Goal: Transaction & Acquisition: Purchase product/service

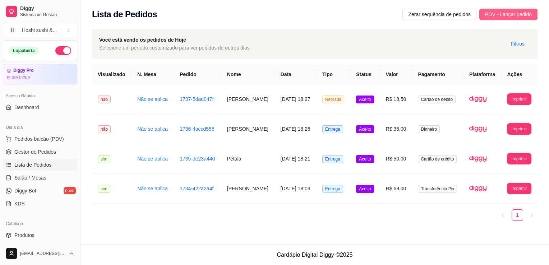
click at [506, 13] on span "PDV - Lançar pedido" at bounding box center [508, 14] width 47 height 8
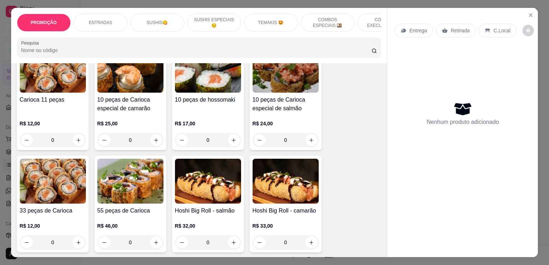
scroll to position [398, 0]
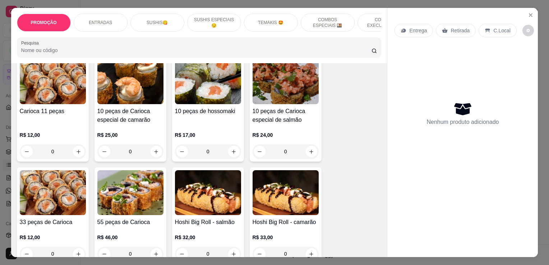
click at [64, 192] on img at bounding box center [53, 192] width 66 height 45
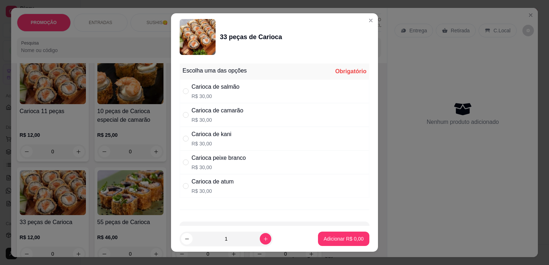
click at [226, 94] on p "R$ 30,00" at bounding box center [215, 96] width 48 height 7
radio input "true"
click at [322, 242] on p "Adicionar R$ 30,00" at bounding box center [342, 238] width 43 height 7
type input "1"
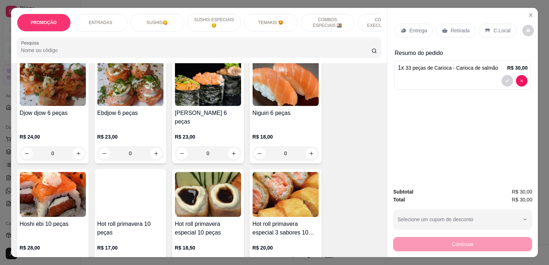
scroll to position [1023, 0]
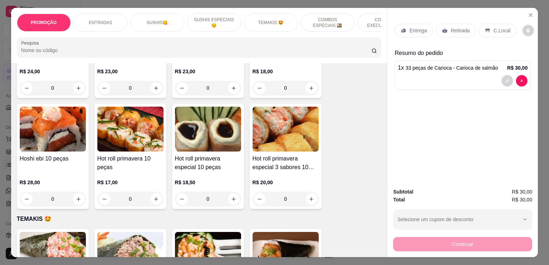
click at [282, 140] on img at bounding box center [285, 129] width 66 height 45
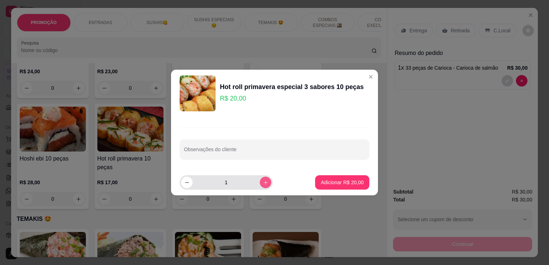
click at [263, 182] on icon "increase-product-quantity" at bounding box center [265, 182] width 5 height 5
type input "2"
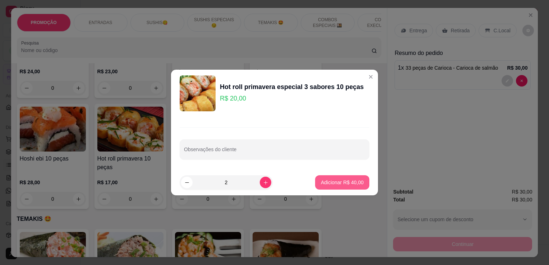
click at [325, 182] on p "Adicionar R$ 40,00" at bounding box center [342, 182] width 43 height 7
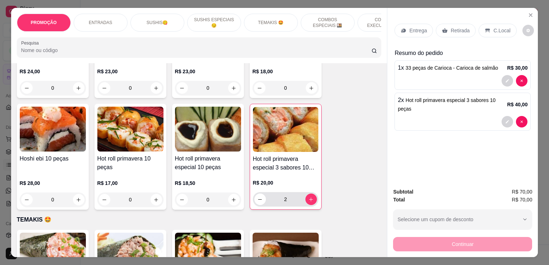
click at [257, 197] on icon "decrease-product-quantity" at bounding box center [259, 199] width 5 height 5
type input "1"
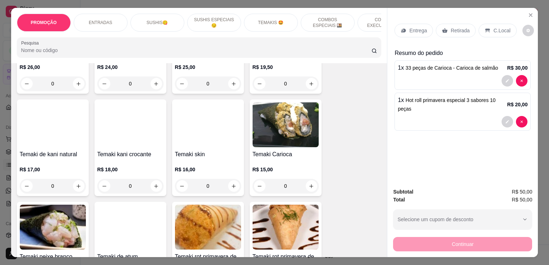
scroll to position [1283, 0]
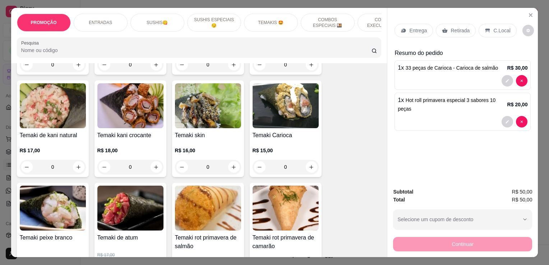
click at [309, 160] on div "0" at bounding box center [285, 167] width 66 height 14
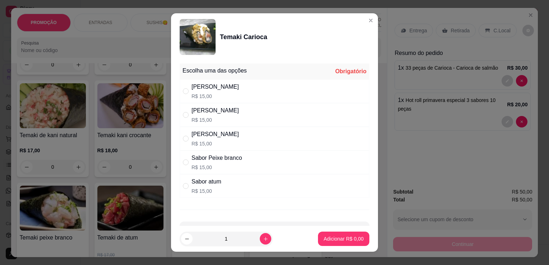
click at [216, 83] on div "[PERSON_NAME]" at bounding box center [214, 87] width 47 height 9
radio input "true"
click at [317, 235] on button "Adicionar R$ 15,00" at bounding box center [342, 239] width 54 height 14
type input "1"
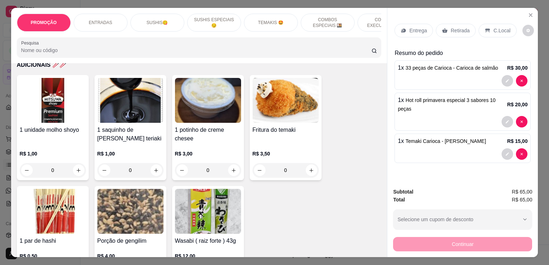
scroll to position [2081, 0]
click at [308, 167] on icon "increase-product-quantity" at bounding box center [310, 169] width 5 height 5
type input "1"
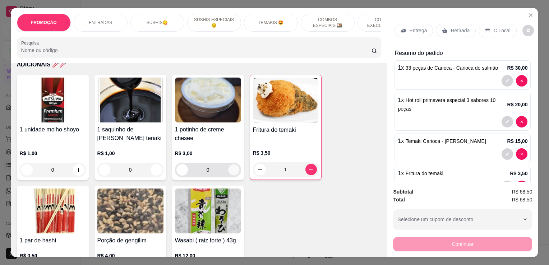
click at [231, 167] on icon "increase-product-quantity" at bounding box center [233, 169] width 5 height 5
type input "1"
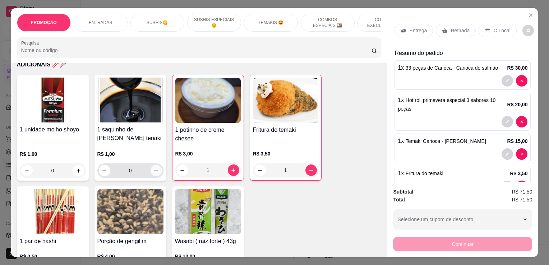
click at [153, 168] on icon "increase-product-quantity" at bounding box center [155, 170] width 5 height 5
click at [154, 168] on icon "increase-product-quantity" at bounding box center [156, 170] width 4 height 4
type input "2"
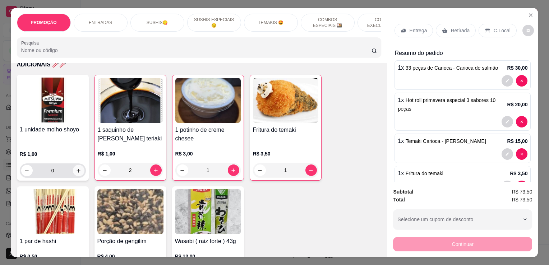
click at [76, 168] on icon "increase-product-quantity" at bounding box center [78, 170] width 5 height 5
click at [77, 166] on button "increase-product-quantity" at bounding box center [78, 169] width 11 height 11
type input "2"
click at [451, 27] on p "Retirada" at bounding box center [459, 30] width 19 height 7
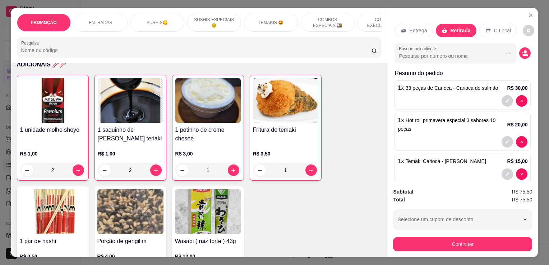
click at [510, 55] on div "Busque pelo cliente" at bounding box center [462, 53] width 136 height 20
click at [521, 50] on icon "decrease-product-quantity" at bounding box center [524, 53] width 6 height 6
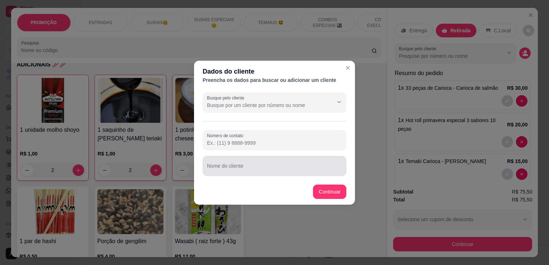
click at [242, 167] on input "Nome do cliente" at bounding box center [274, 168] width 135 height 7
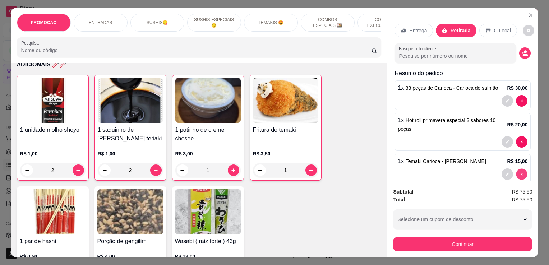
type input "0"
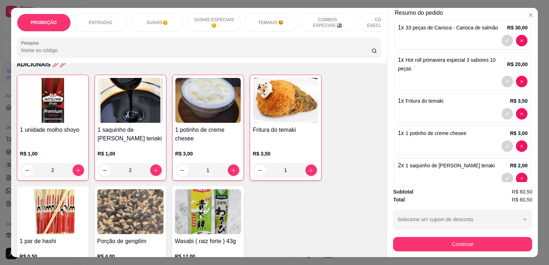
scroll to position [72, 0]
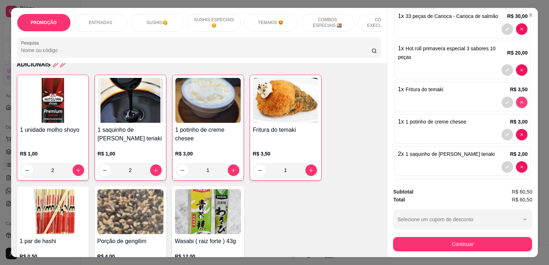
type input "0"
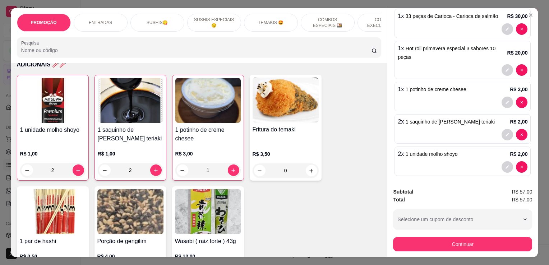
scroll to position [0, 0]
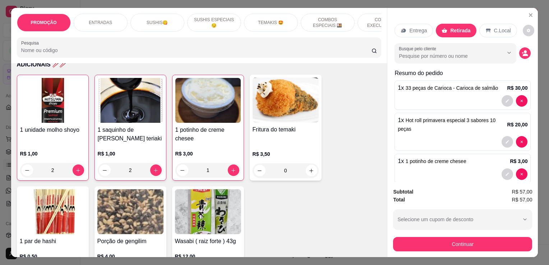
click at [450, 27] on p "Retirada" at bounding box center [460, 30] width 20 height 7
click at [522, 52] on icon "decrease-product-quantity" at bounding box center [523, 53] width 2 height 2
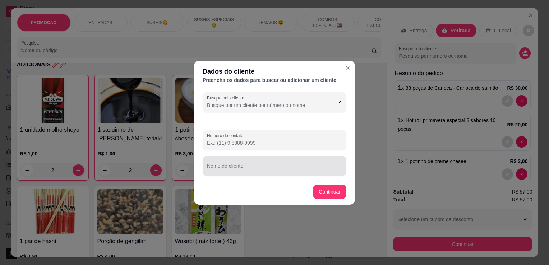
click at [253, 166] on input "Nome do cliente" at bounding box center [274, 168] width 135 height 7
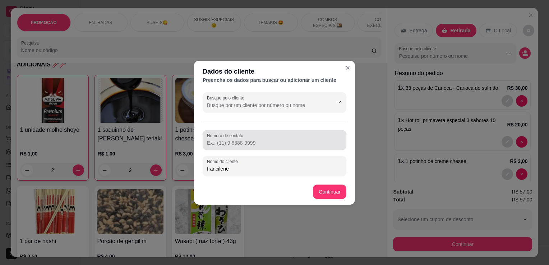
type input "francilene"
click at [238, 143] on input "Número de contato" at bounding box center [274, 142] width 135 height 7
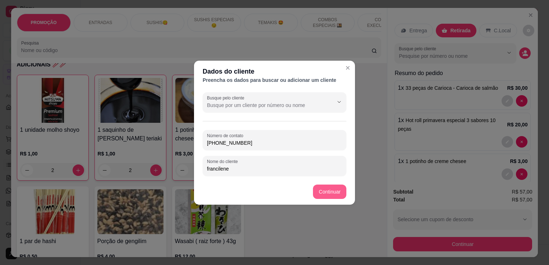
type input "[PHONE_NUMBER]"
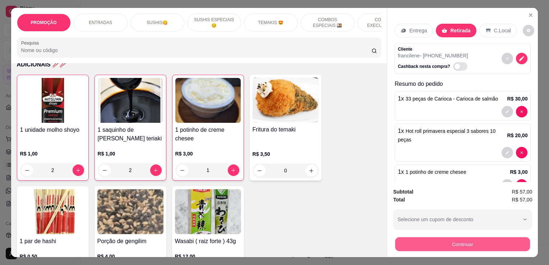
click at [461, 241] on button "Continuar" at bounding box center [462, 244] width 135 height 14
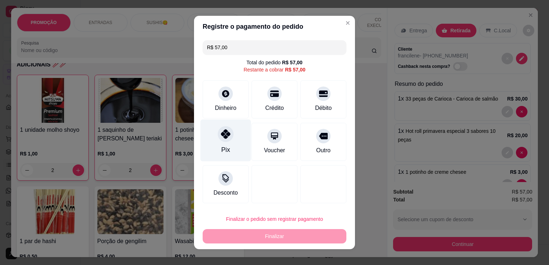
click at [223, 139] on icon at bounding box center [225, 133] width 9 height 9
type input "R$ 0,00"
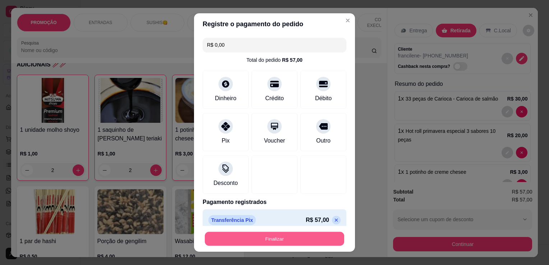
click at [265, 235] on button "Finalizar" at bounding box center [274, 239] width 139 height 14
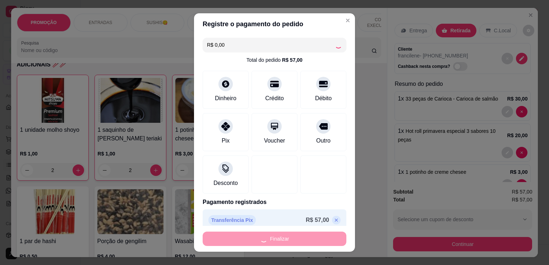
type input "0"
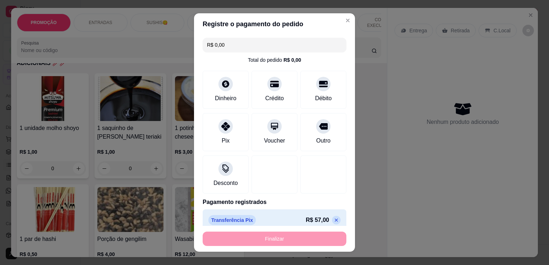
type input "-R$ 57,00"
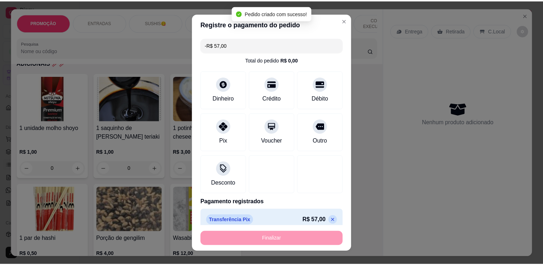
scroll to position [2079, 0]
